Goal: Task Accomplishment & Management: Manage account settings

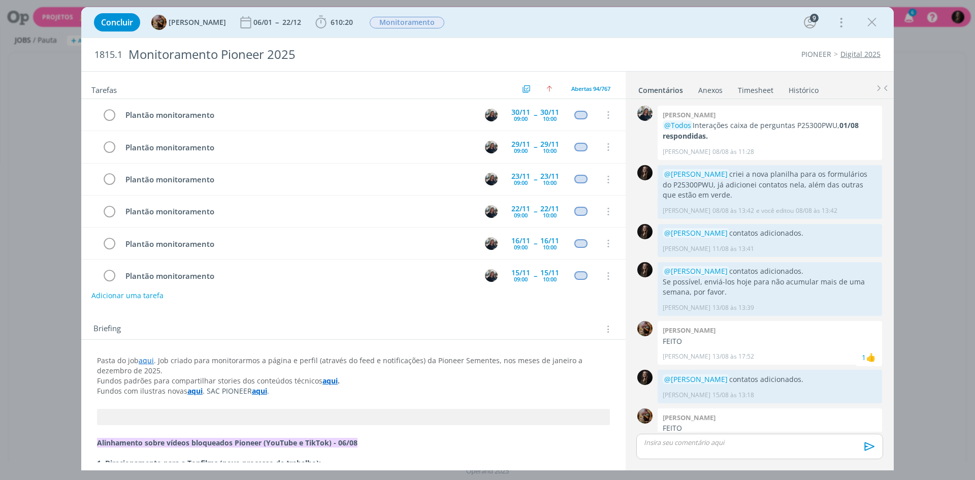
scroll to position [604, 0]
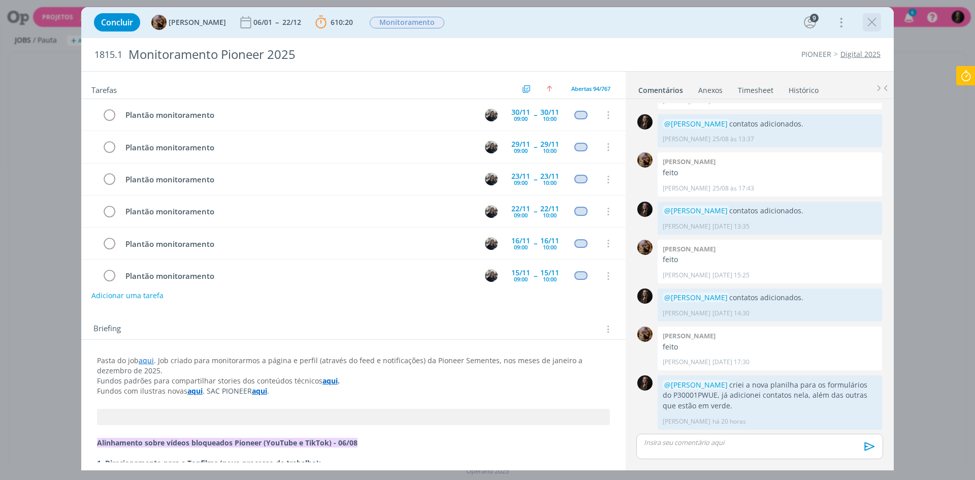
click at [880, 23] on div "dialog" at bounding box center [872, 22] width 18 height 18
click at [963, 72] on icon at bounding box center [966, 76] width 18 height 20
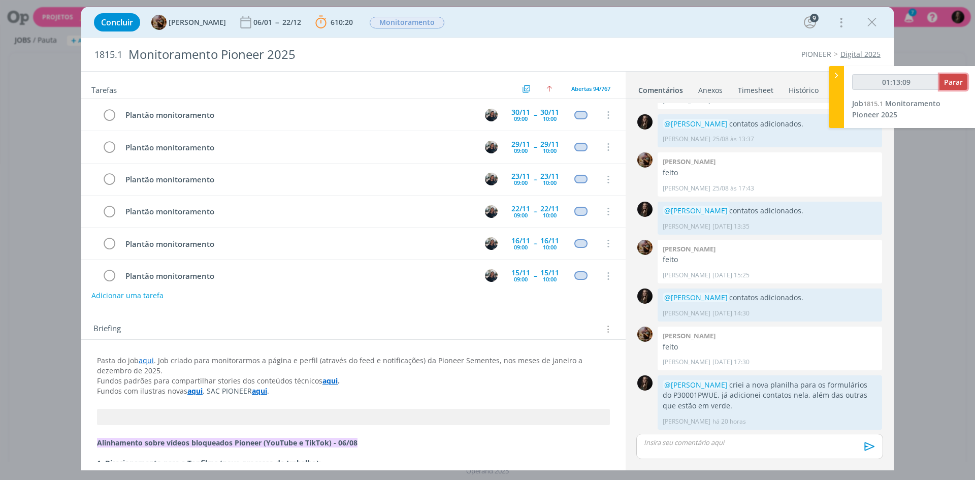
click at [957, 82] on span "Parar" at bounding box center [953, 82] width 19 height 10
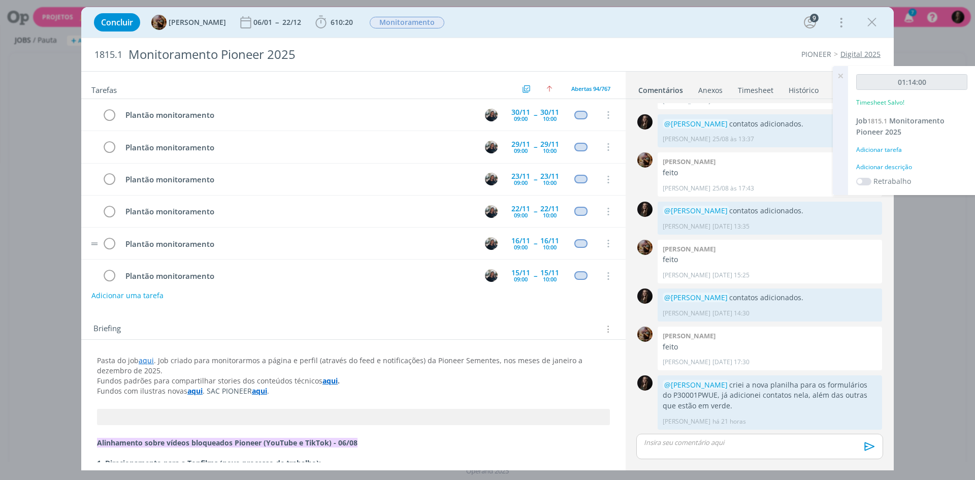
click at [883, 165] on div "Adicionar descrição" at bounding box center [911, 167] width 111 height 9
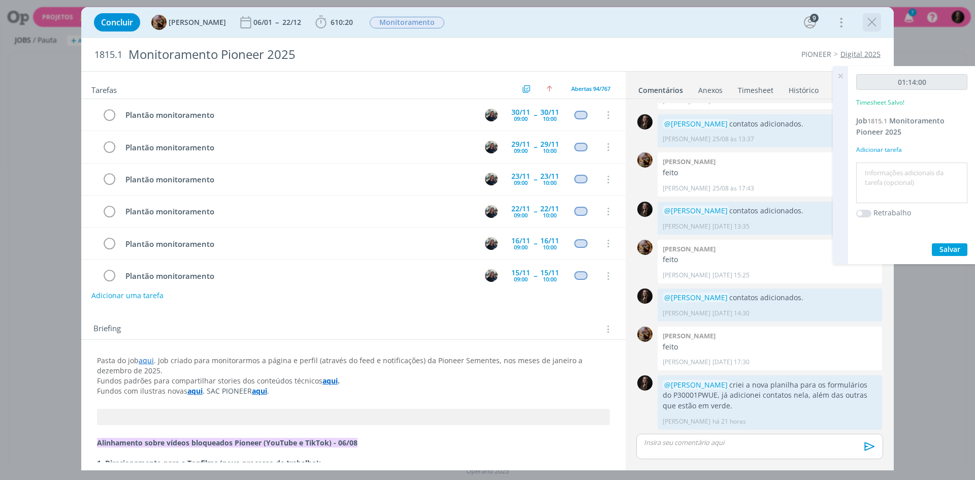
click at [866, 21] on icon "dialog" at bounding box center [871, 22] width 15 height 15
click at [873, 17] on div at bounding box center [487, 240] width 975 height 480
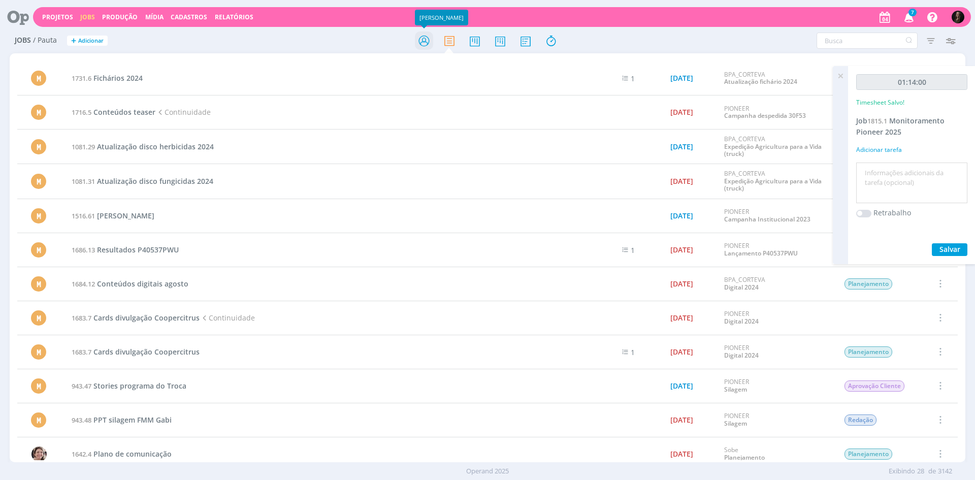
click at [430, 38] on icon at bounding box center [424, 41] width 18 height 20
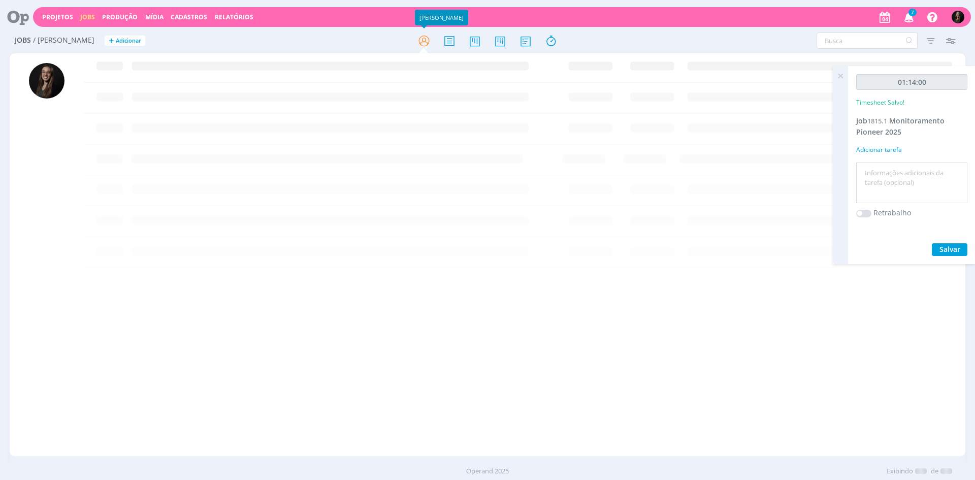
click at [889, 178] on textarea at bounding box center [912, 183] width 106 height 36
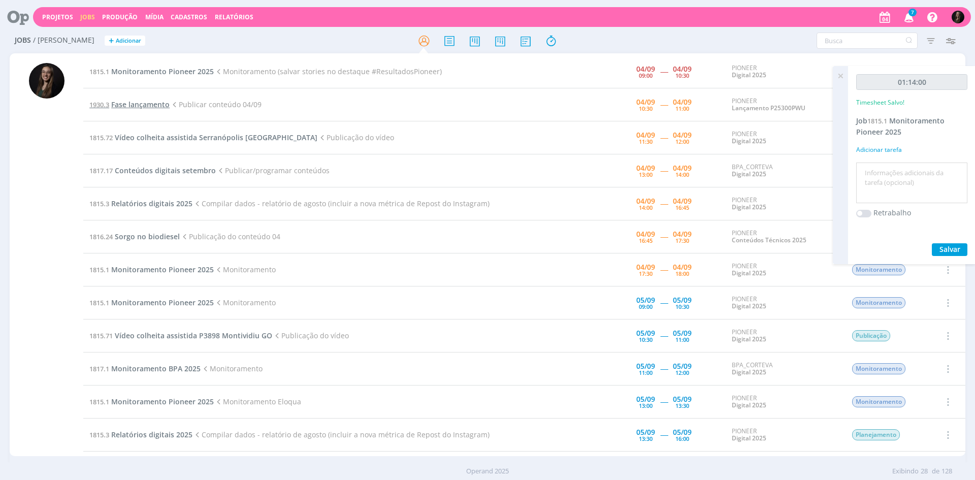
click at [147, 107] on span "Fase lançamento" at bounding box center [140, 105] width 58 height 10
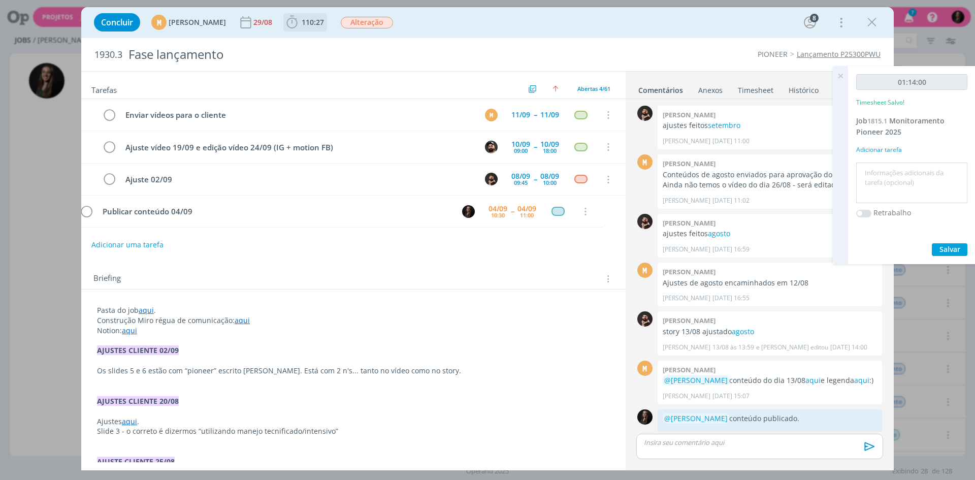
scroll to position [721, 0]
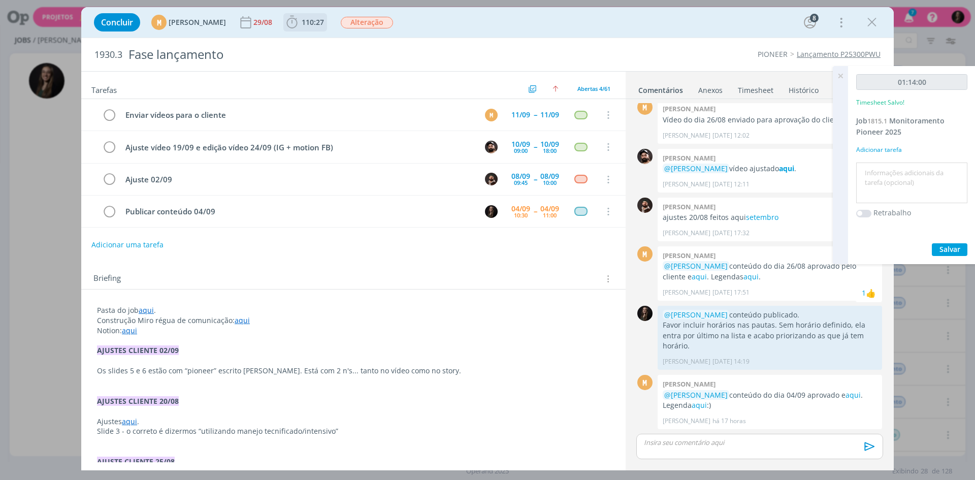
click at [300, 21] on icon "dialog" at bounding box center [291, 22] width 15 height 15
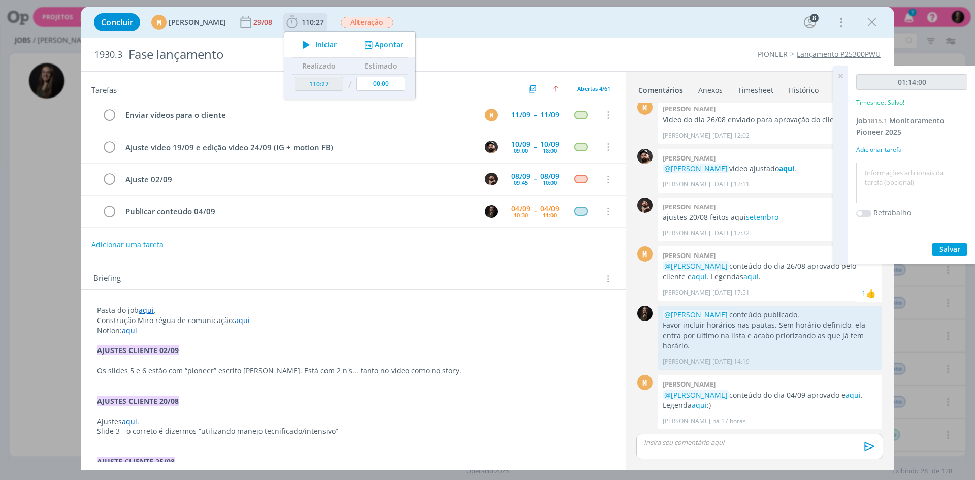
click at [315, 41] on icon "dialog" at bounding box center [307, 44] width 18 height 13
click at [874, 24] on icon "dialog" at bounding box center [871, 22] width 15 height 15
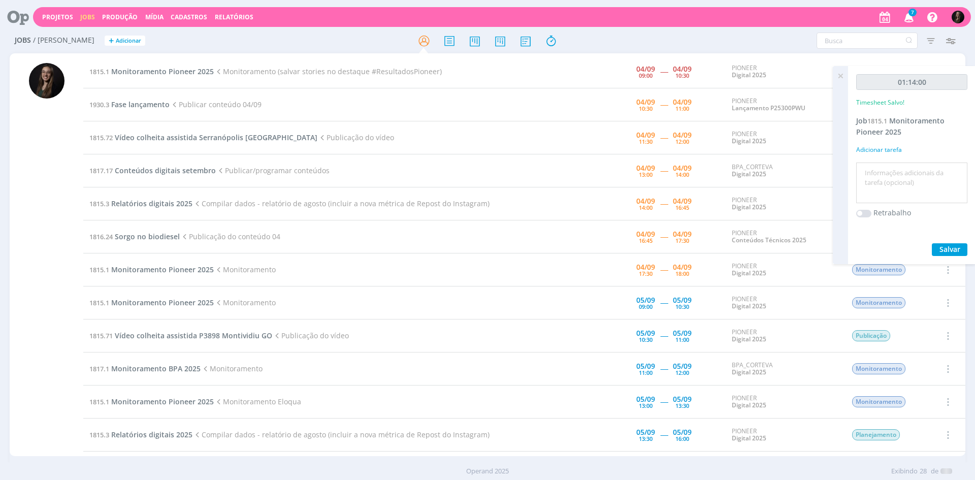
click at [878, 178] on textarea at bounding box center [912, 183] width 106 height 36
type textarea "n"
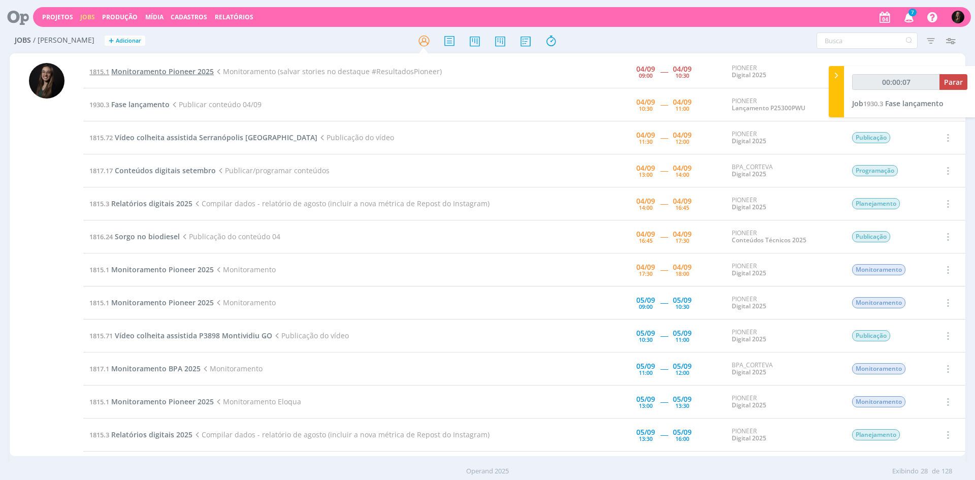
click at [191, 71] on span "Monitoramento Pioneer 2025" at bounding box center [162, 72] width 103 height 10
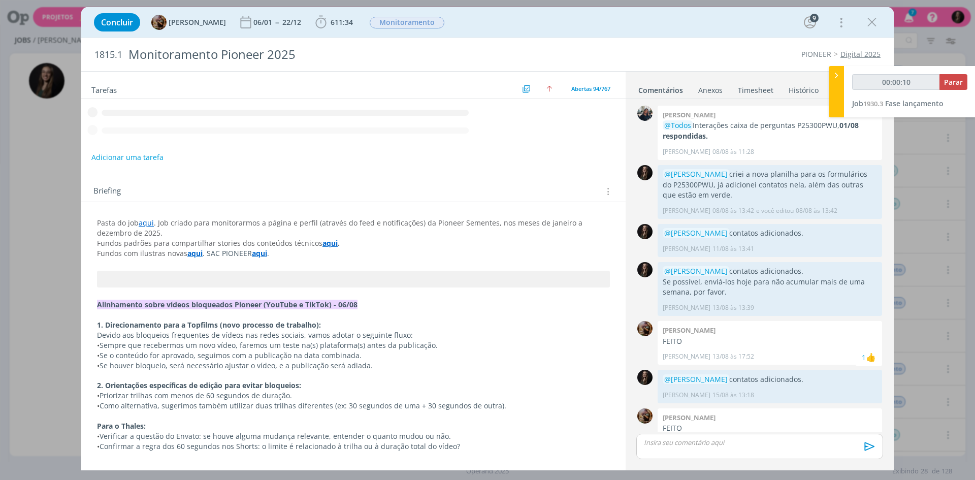
scroll to position [604, 0]
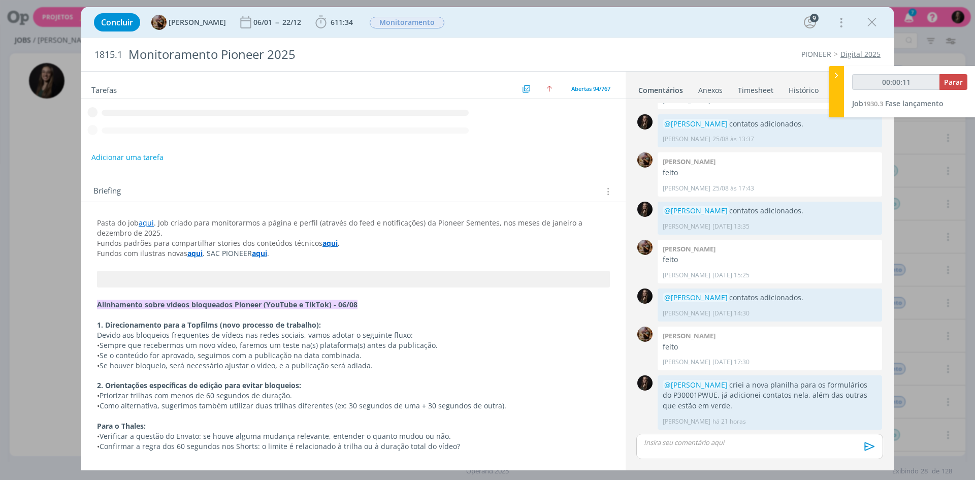
click at [763, 91] on link "Timesheet" at bounding box center [756, 88] width 37 height 15
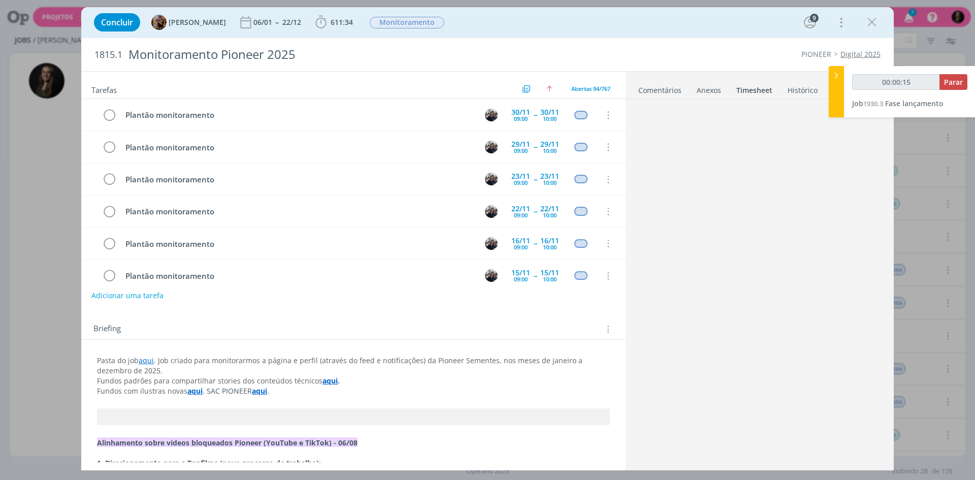
scroll to position [2842, 0]
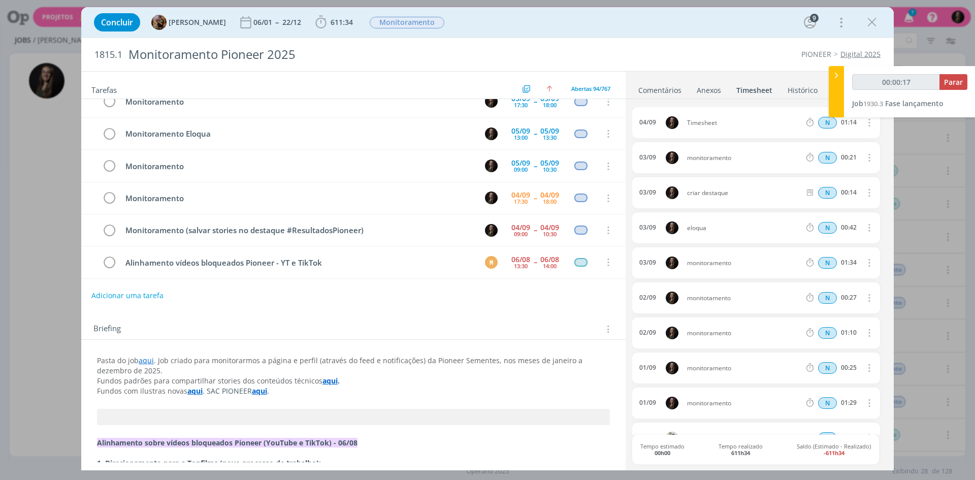
click at [864, 123] on icon "dialog" at bounding box center [868, 122] width 11 height 12
click at [824, 157] on link "Editar" at bounding box center [840, 157] width 80 height 16
drag, startPoint x: 725, startPoint y: 119, endPoint x: 575, endPoint y: 129, distance: 150.7
click at [575, 129] on div "Tarefas Usar Job de template Criar template a partir deste job Visualizar Templ…" at bounding box center [487, 270] width 813 height 399
type input "00:00:21"
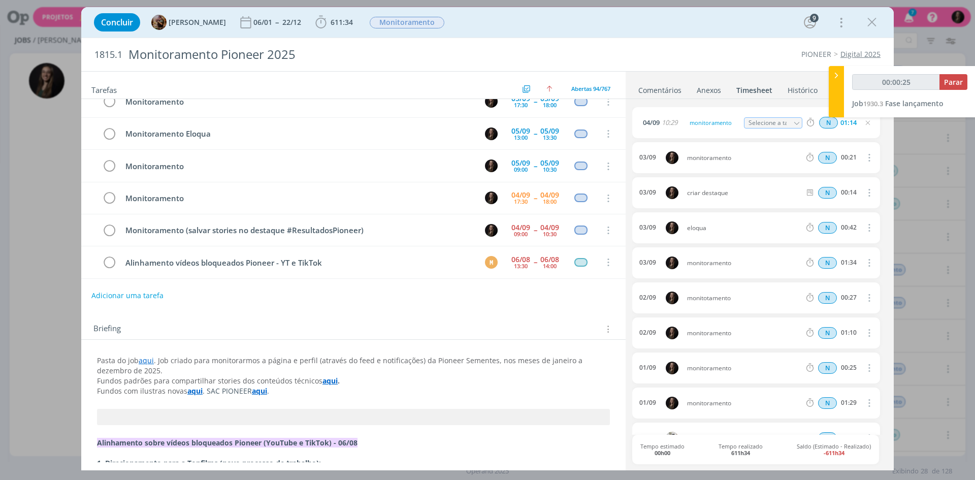
click at [667, 90] on link "Comentários" at bounding box center [660, 88] width 44 height 15
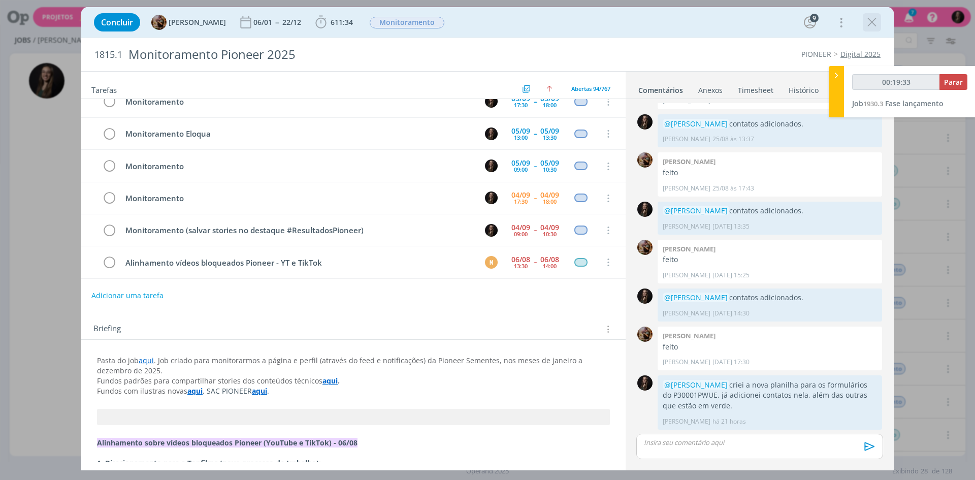
click at [875, 20] on icon "dialog" at bounding box center [871, 22] width 15 height 15
click at [872, 18] on div at bounding box center [487, 240] width 975 height 480
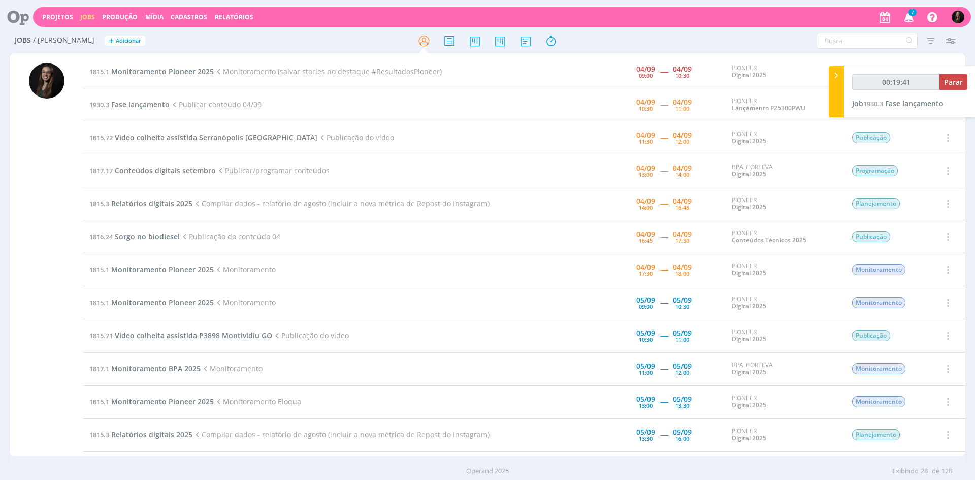
click at [144, 102] on span "Fase lançamento" at bounding box center [140, 105] width 58 height 10
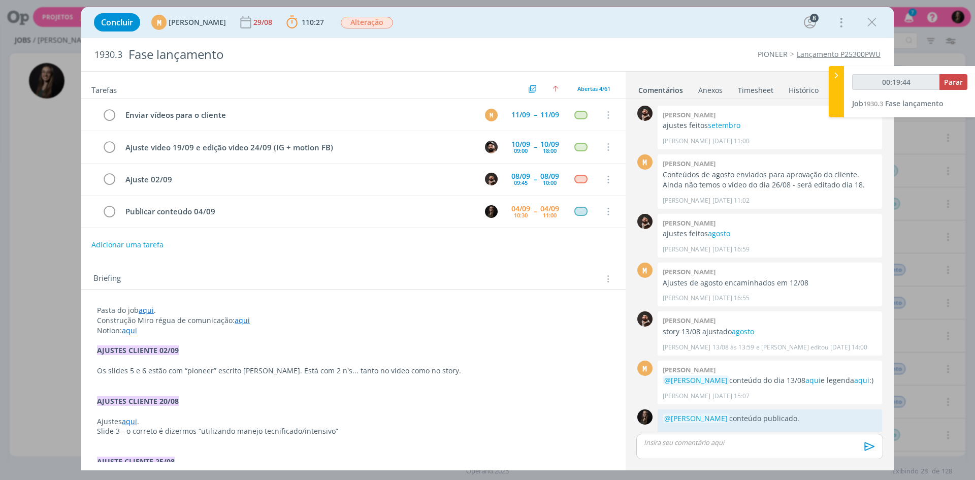
scroll to position [721, 0]
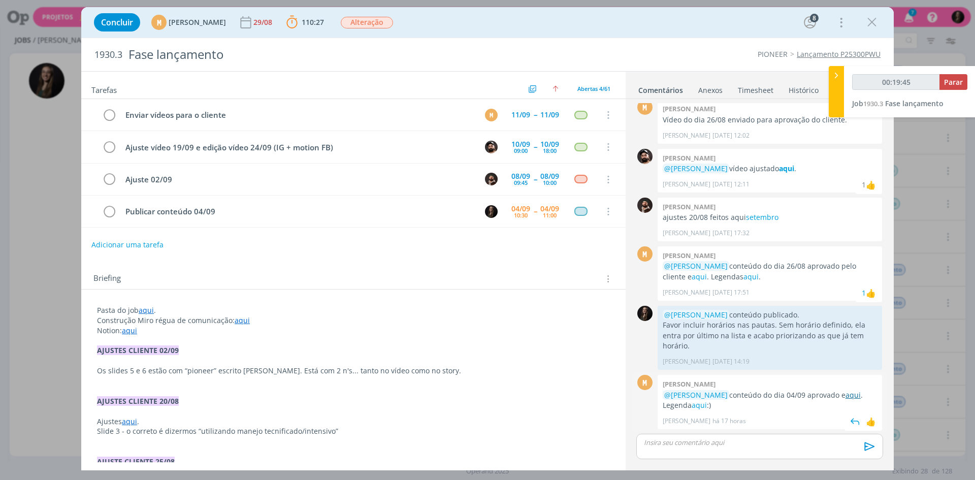
click at [846, 395] on link "aqui" at bounding box center [853, 395] width 15 height 10
click at [697, 403] on link "aqui" at bounding box center [699, 405] width 15 height 10
click at [948, 82] on span "Parar" at bounding box center [953, 82] width 19 height 10
click at [735, 446] on p "dialog" at bounding box center [760, 442] width 231 height 9
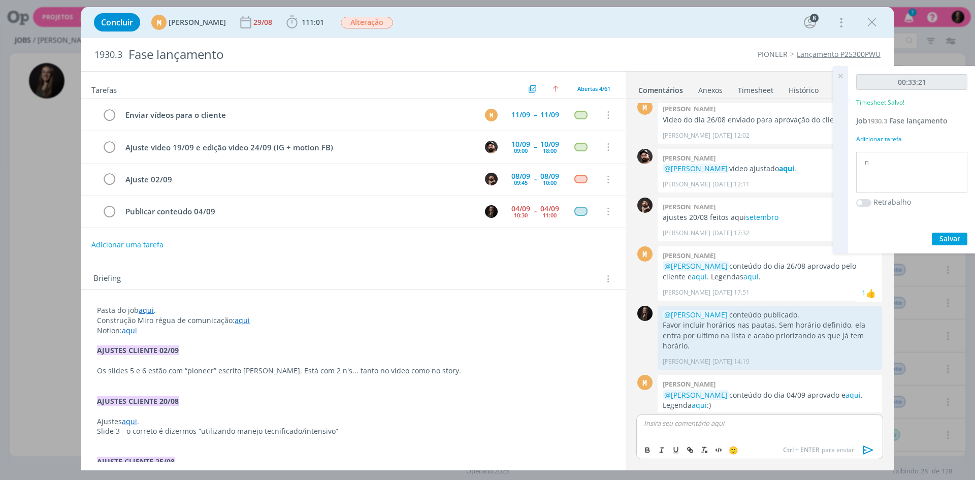
type input "00:34:00"
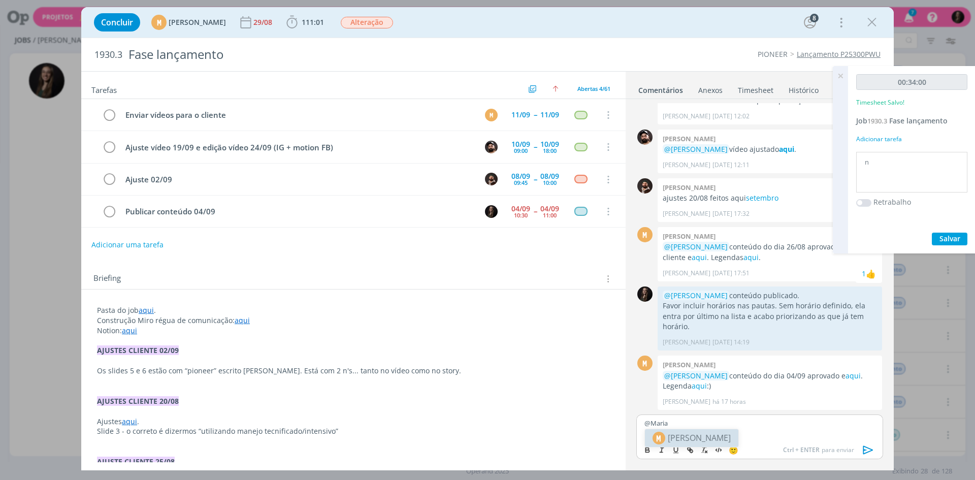
click at [698, 440] on span "[PERSON_NAME]" at bounding box center [699, 438] width 63 height 12
click at [871, 447] on icon "dialog" at bounding box center [868, 449] width 15 height 15
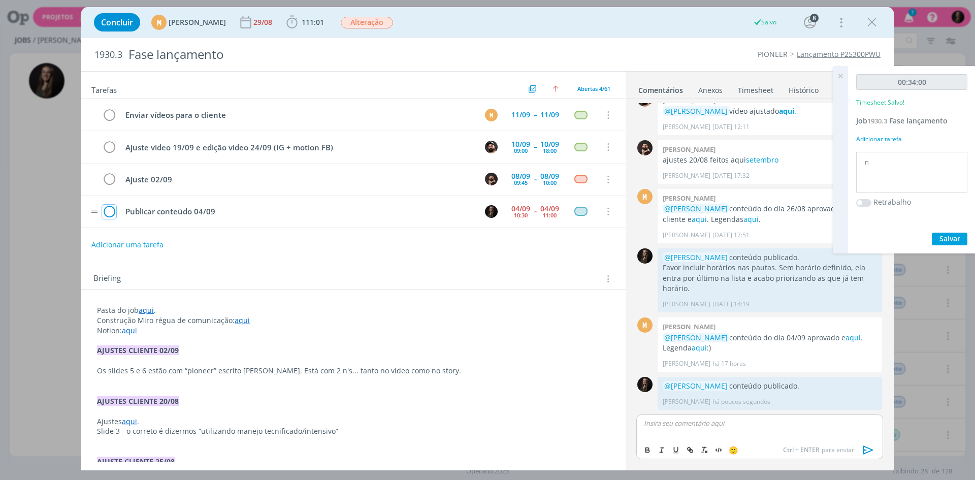
click at [110, 209] on icon "dialog" at bounding box center [109, 211] width 14 height 15
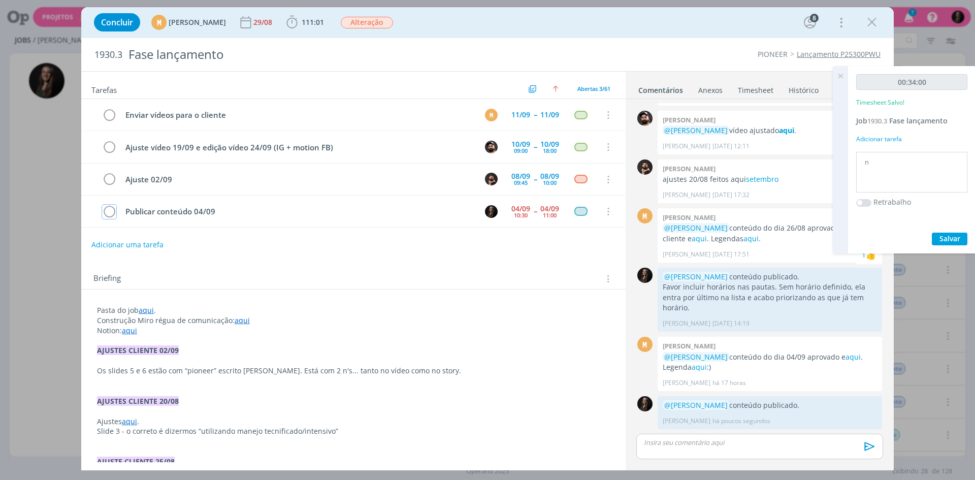
scroll to position [759, 0]
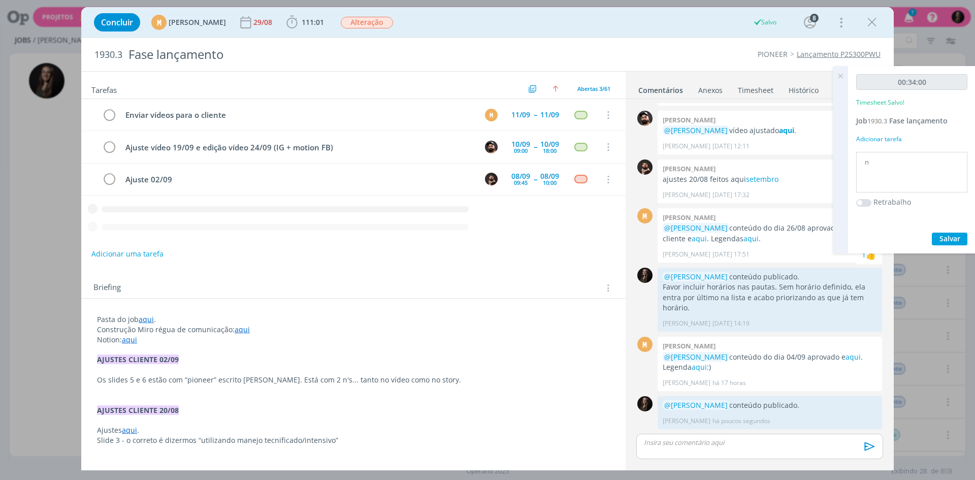
click at [872, 166] on textarea "n" at bounding box center [912, 172] width 106 height 36
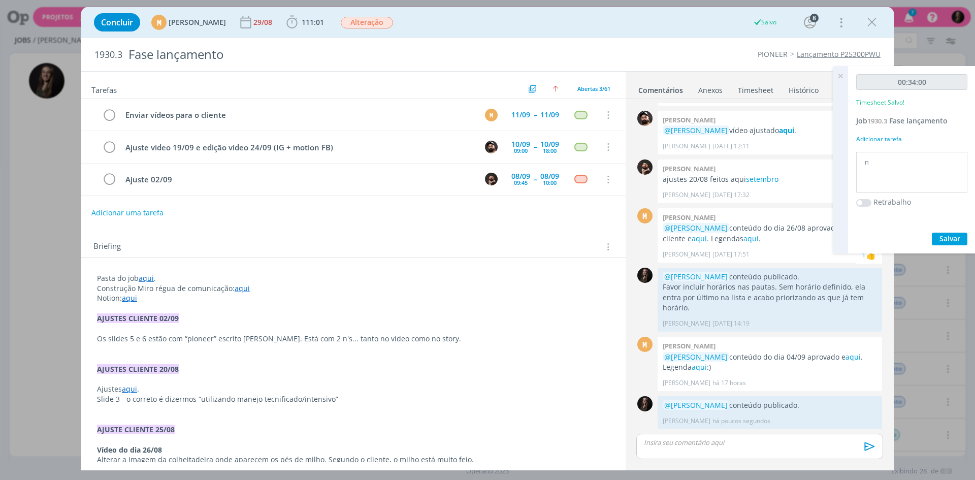
drag, startPoint x: 875, startPoint y: 167, endPoint x: 856, endPoint y: 166, distance: 18.3
click at [856, 166] on div "n" at bounding box center [911, 172] width 111 height 41
type textarea "publicar conteudo"
click at [932, 233] on button "Salvar" at bounding box center [950, 239] width 36 height 13
click at [956, 239] on span "Salvar" at bounding box center [950, 239] width 21 height 10
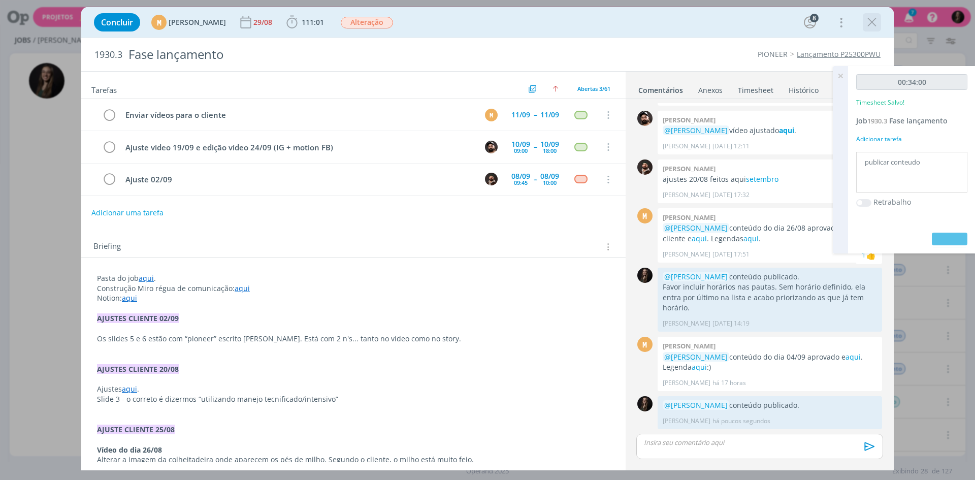
click at [865, 22] on icon "dialog" at bounding box center [871, 22] width 15 height 15
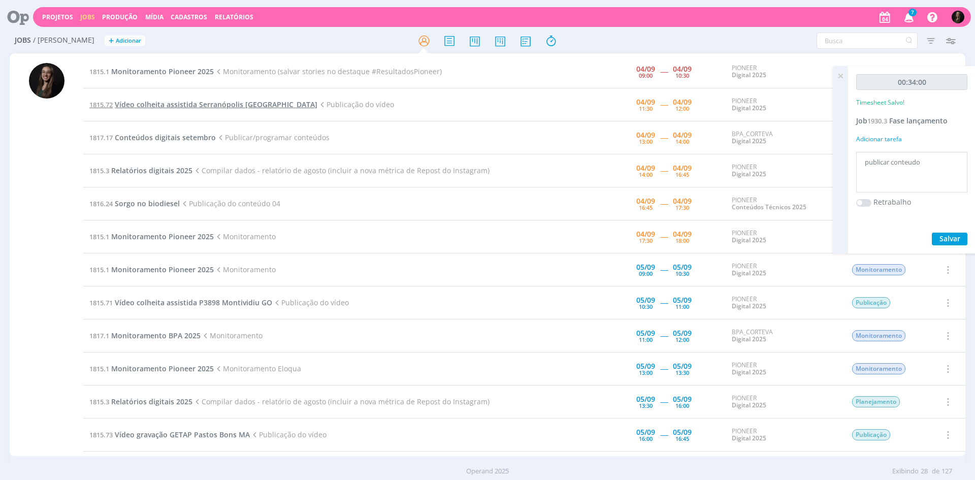
click at [172, 101] on span "Vídeo colheita assistida Serranópolis [GEOGRAPHIC_DATA]" at bounding box center [216, 105] width 203 height 10
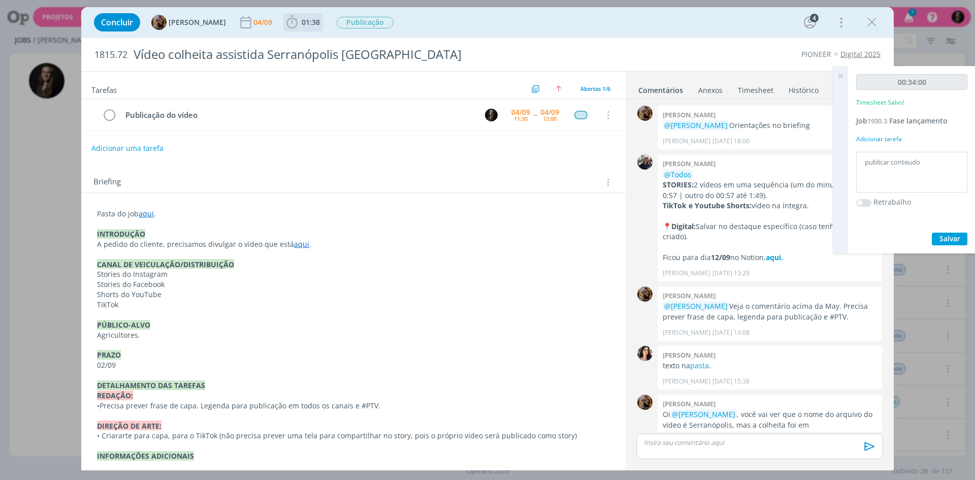
click at [312, 21] on span "01:38" at bounding box center [311, 22] width 18 height 10
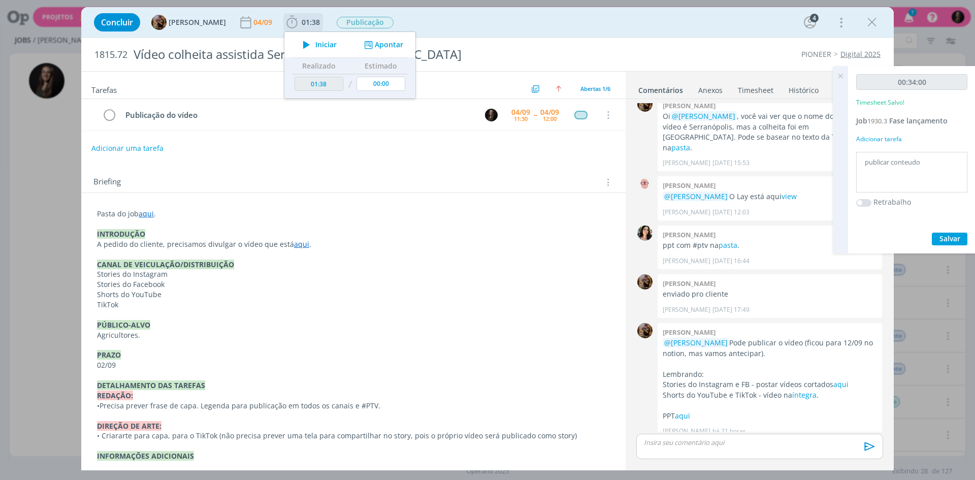
click at [328, 41] on span "Iniciar" at bounding box center [325, 44] width 21 height 7
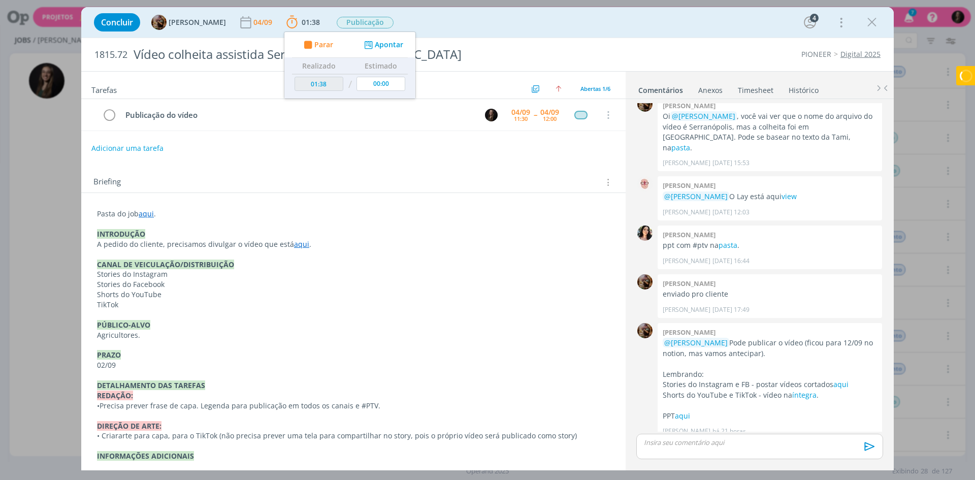
click at [579, 28] on div "Concluir [PERSON_NAME] [DATE] 01:38 Parar Apontar Data * [DATE] Horas * 00:00 T…" at bounding box center [487, 22] width 797 height 24
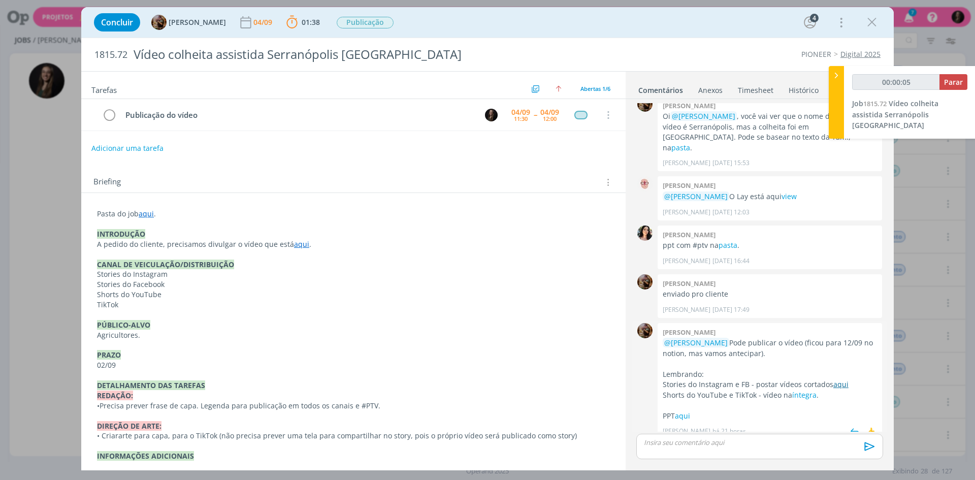
click at [836, 379] on link "aqui" at bounding box center [841, 384] width 15 height 10
click at [672, 422] on div "[PERSON_NAME] há 21 horas 👍" at bounding box center [770, 429] width 214 height 14
click at [679, 411] on link "aqui" at bounding box center [682, 416] width 15 height 10
click at [690, 411] on link "aqui" at bounding box center [682, 416] width 15 height 10
type input "00:03:18"
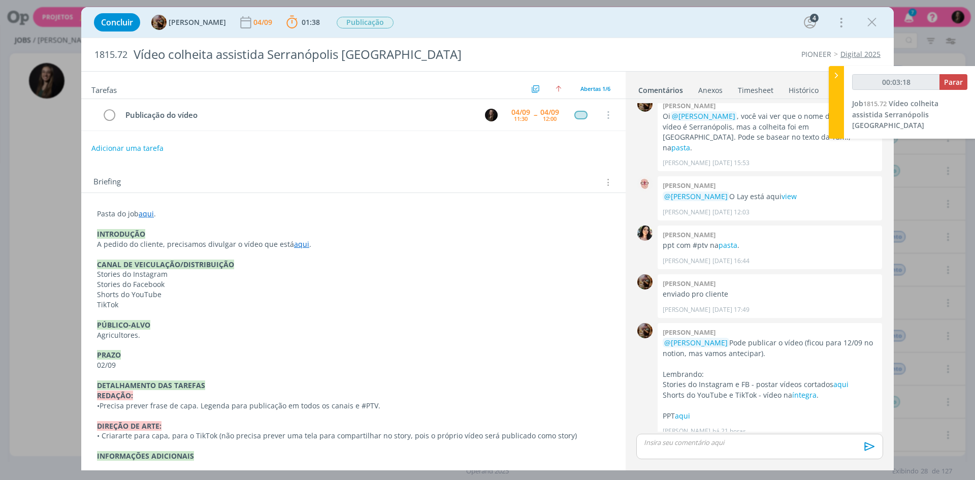
click at [838, 72] on icon at bounding box center [836, 75] width 10 height 11
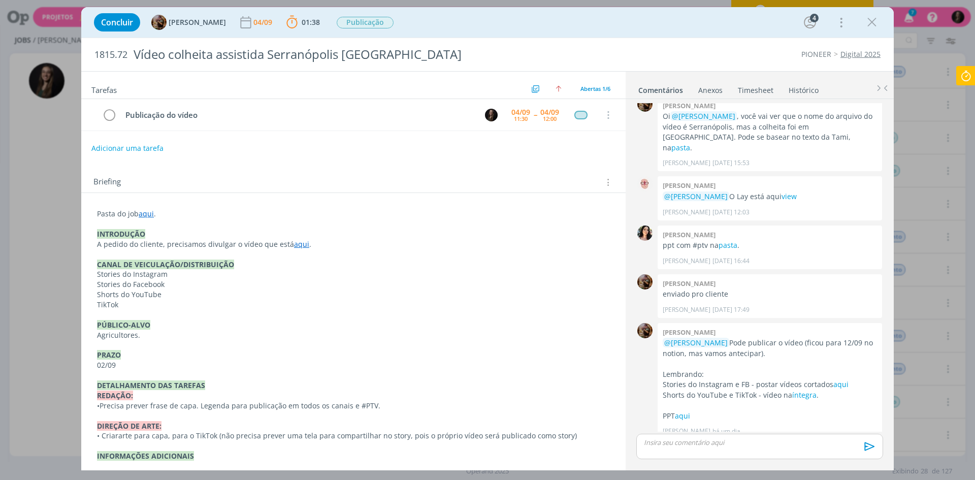
click at [718, 444] on p "dialog" at bounding box center [760, 442] width 231 height 9
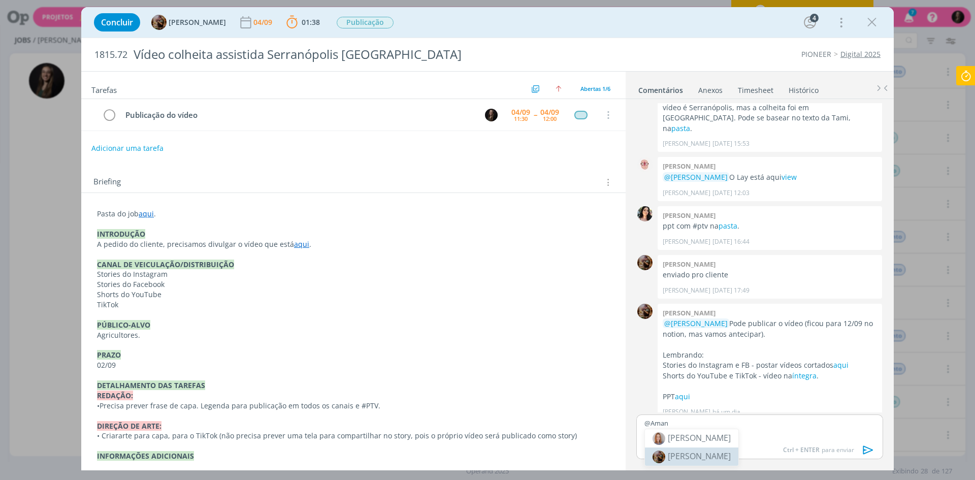
click at [722, 460] on span "[PERSON_NAME]" at bounding box center [699, 456] width 63 height 11
click at [872, 448] on icon "dialog" at bounding box center [868, 449] width 15 height 15
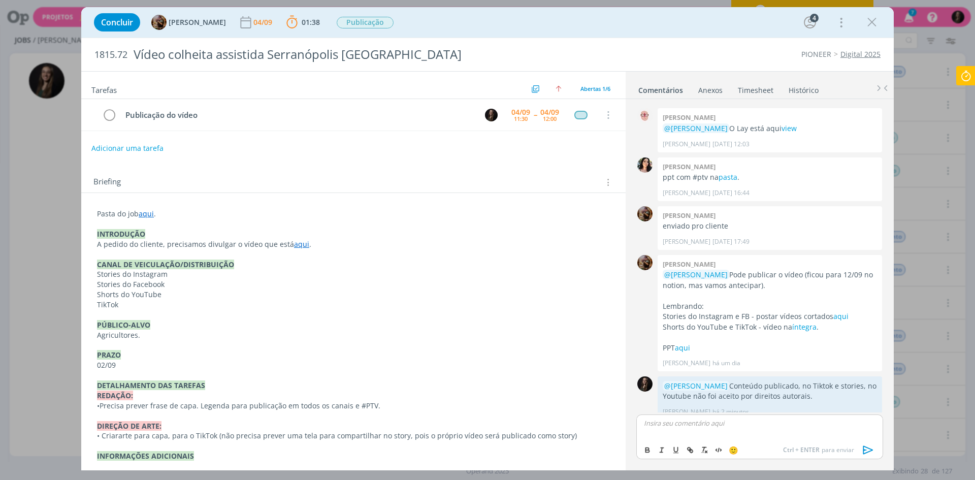
click at [974, 79] on icon at bounding box center [966, 76] width 18 height 20
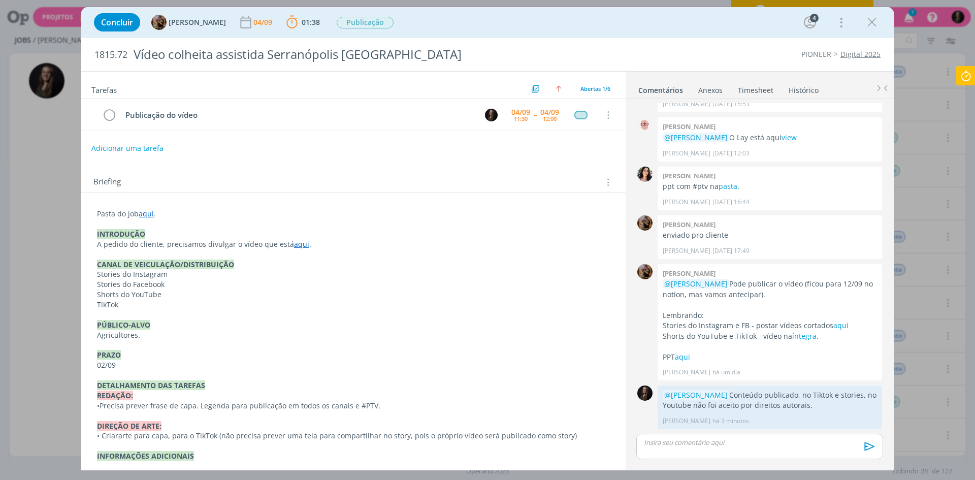
scroll to position [347, 0]
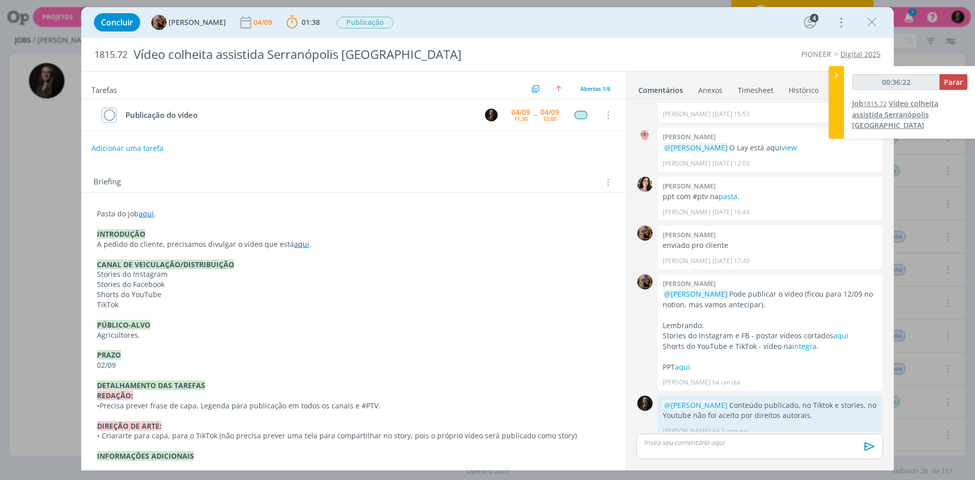
drag, startPoint x: 112, startPoint y: 113, endPoint x: 889, endPoint y: 99, distance: 777.3
click at [112, 113] on icon "dialog" at bounding box center [109, 115] width 14 height 15
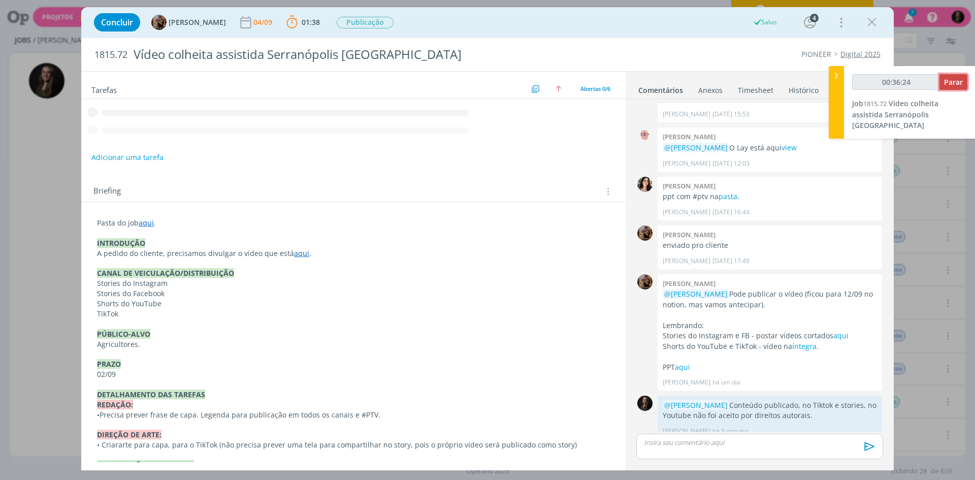
drag, startPoint x: 949, startPoint y: 83, endPoint x: 316, endPoint y: 2, distance: 637.6
click at [949, 83] on span "Parar" at bounding box center [953, 82] width 19 height 10
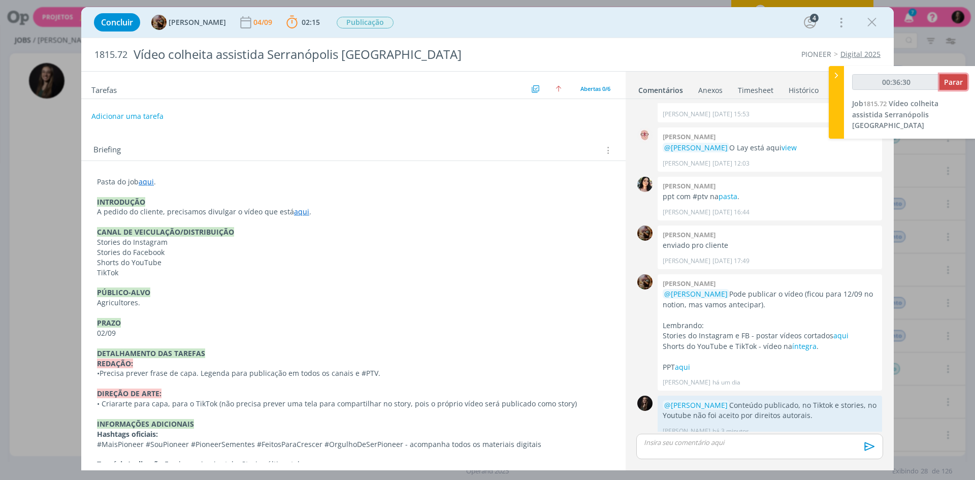
click at [948, 86] on span "Parar" at bounding box center [953, 82] width 19 height 10
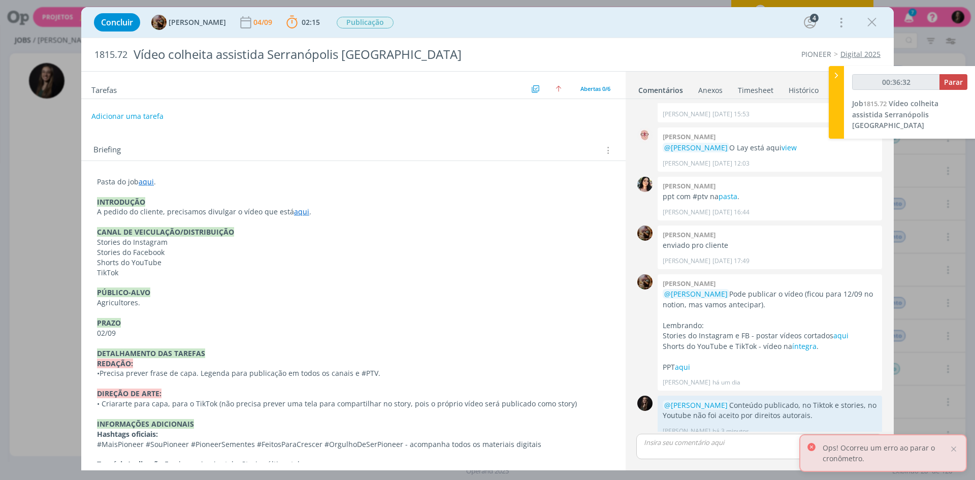
type input "00:37:00"
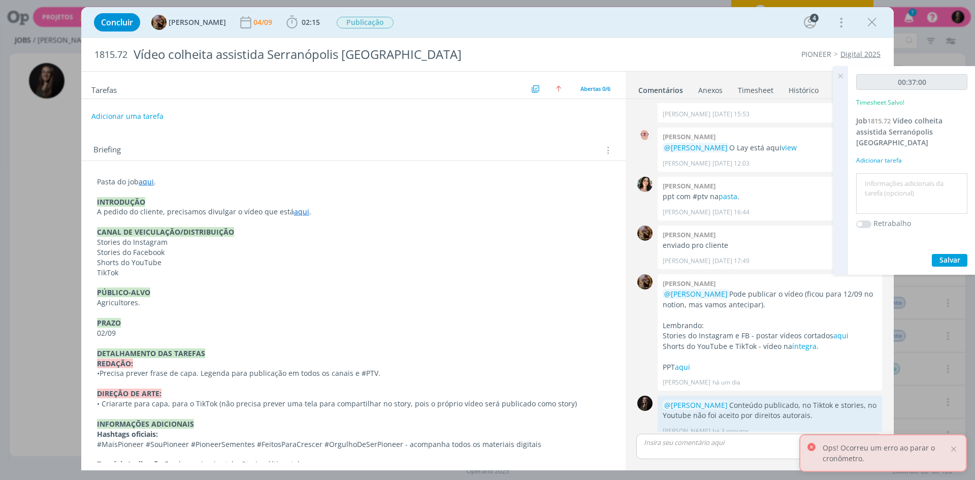
click at [901, 176] on textarea at bounding box center [912, 194] width 106 height 36
type textarea "publicar video"
click at [932, 254] on button "Salvar" at bounding box center [950, 260] width 36 height 13
click at [844, 76] on icon at bounding box center [840, 76] width 18 height 20
